Goal: Find specific page/section: Find specific page/section

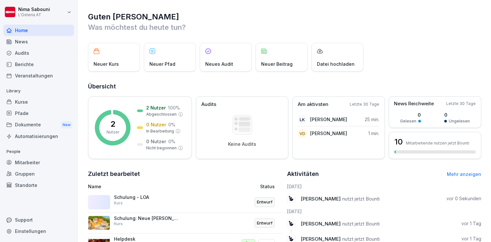
click at [49, 124] on div "Dokumente New" at bounding box center [38, 125] width 71 height 12
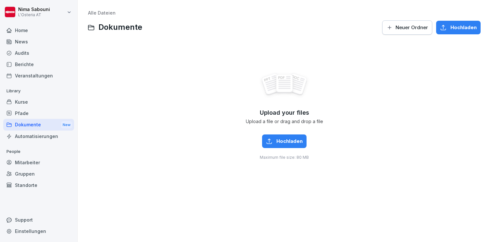
click at [39, 33] on div "Home" at bounding box center [38, 30] width 71 height 11
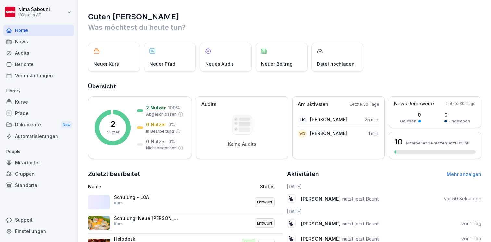
click at [56, 164] on div "Mitarbeiter" at bounding box center [38, 162] width 71 height 11
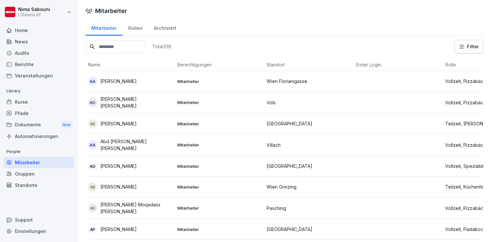
click at [140, 26] on div "Rollen" at bounding box center [135, 27] width 26 height 17
